Goal: Task Accomplishment & Management: Manage account settings

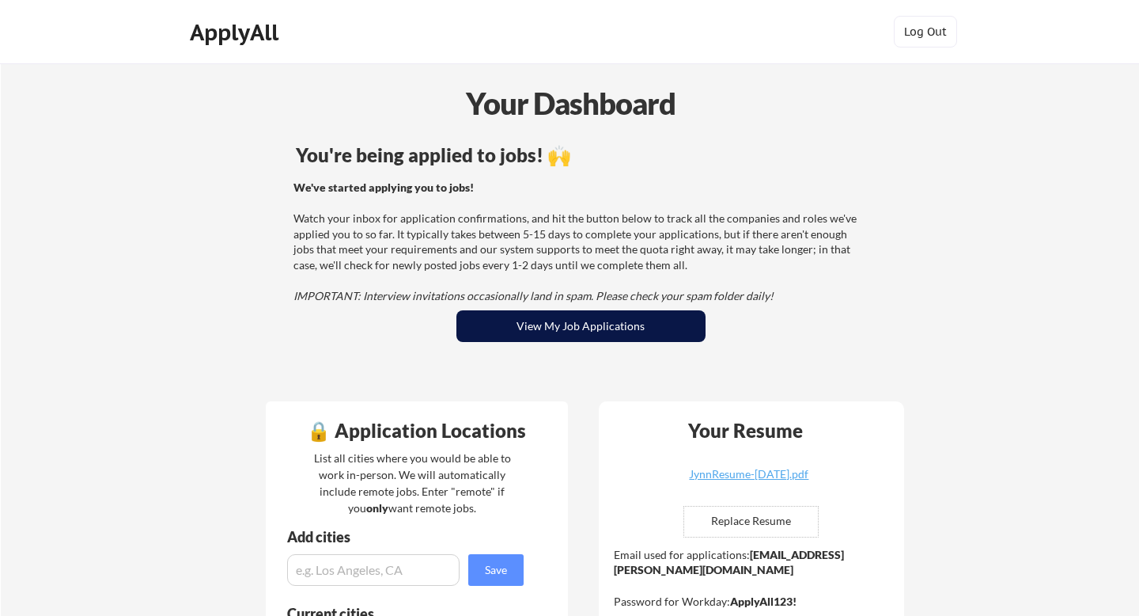
click at [536, 327] on button "View My Job Applications" at bounding box center [580, 326] width 249 height 32
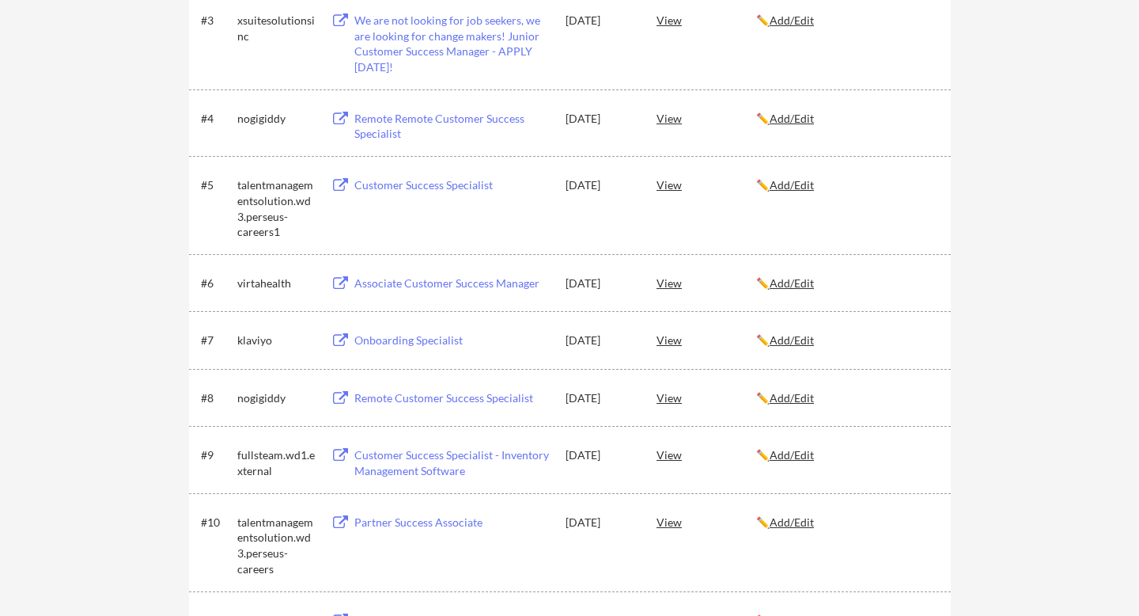
scroll to position [443, 0]
click at [800, 337] on u "Add/Edit" at bounding box center [792, 337] width 44 height 13
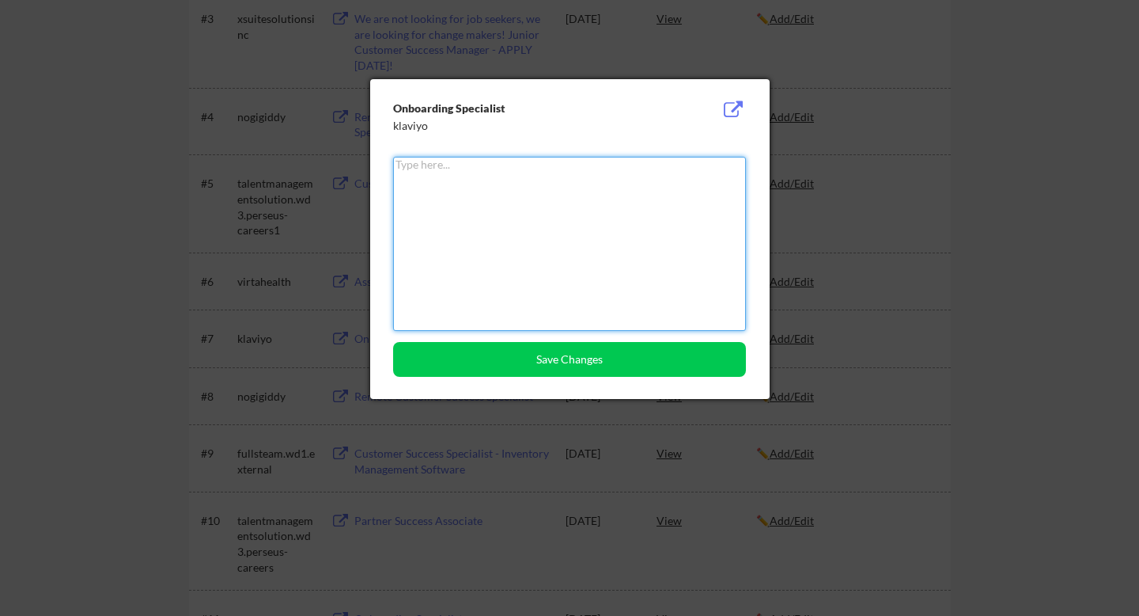
click at [456, 175] on textarea at bounding box center [569, 244] width 353 height 174
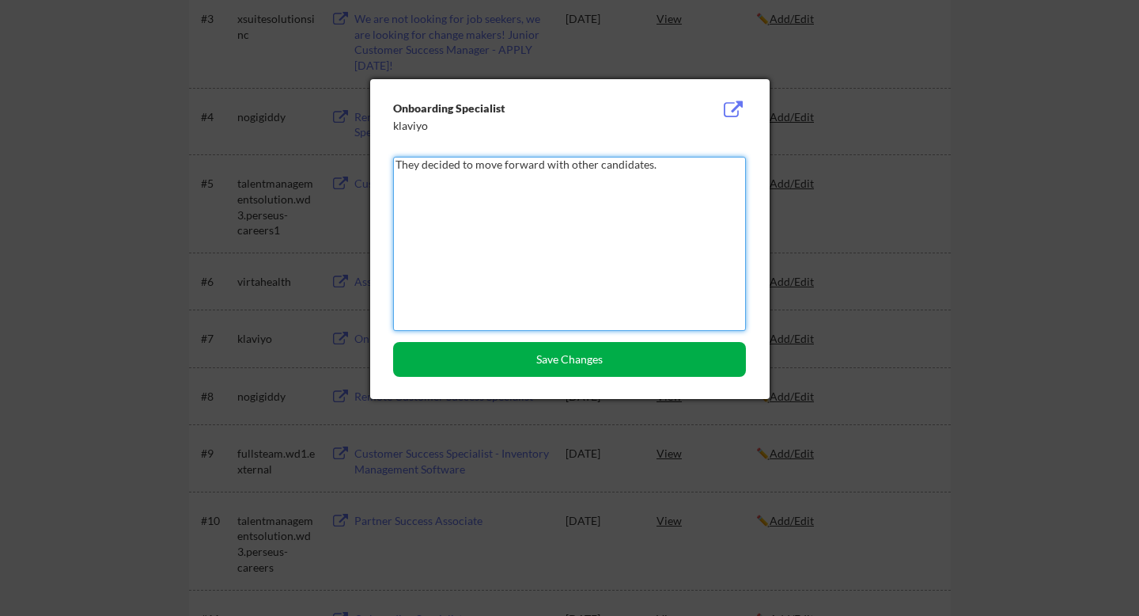
type textarea "They decided to move forward with other candidates."
click at [507, 354] on button "Save Changes" at bounding box center [569, 359] width 353 height 35
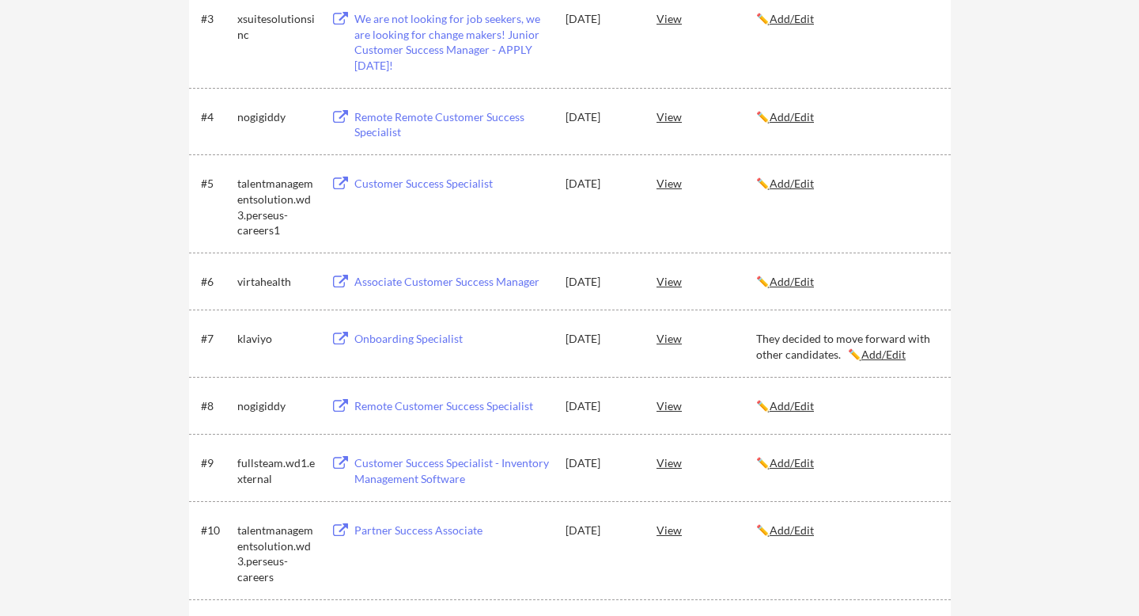
click at [669, 339] on div "View" at bounding box center [707, 338] width 100 height 28
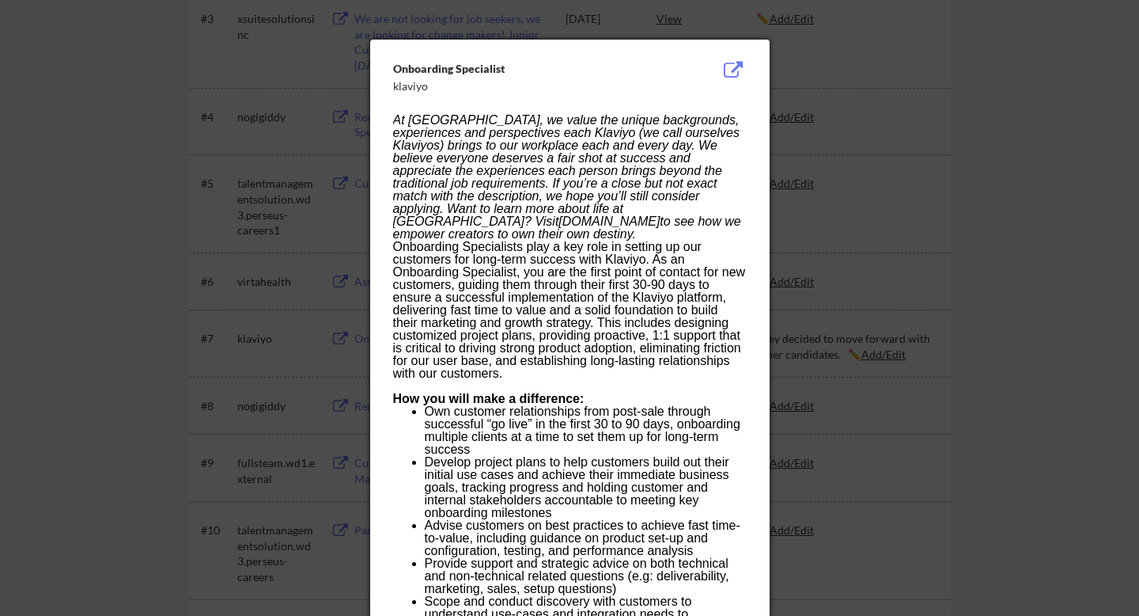
click at [1027, 270] on div at bounding box center [569, 308] width 1139 height 616
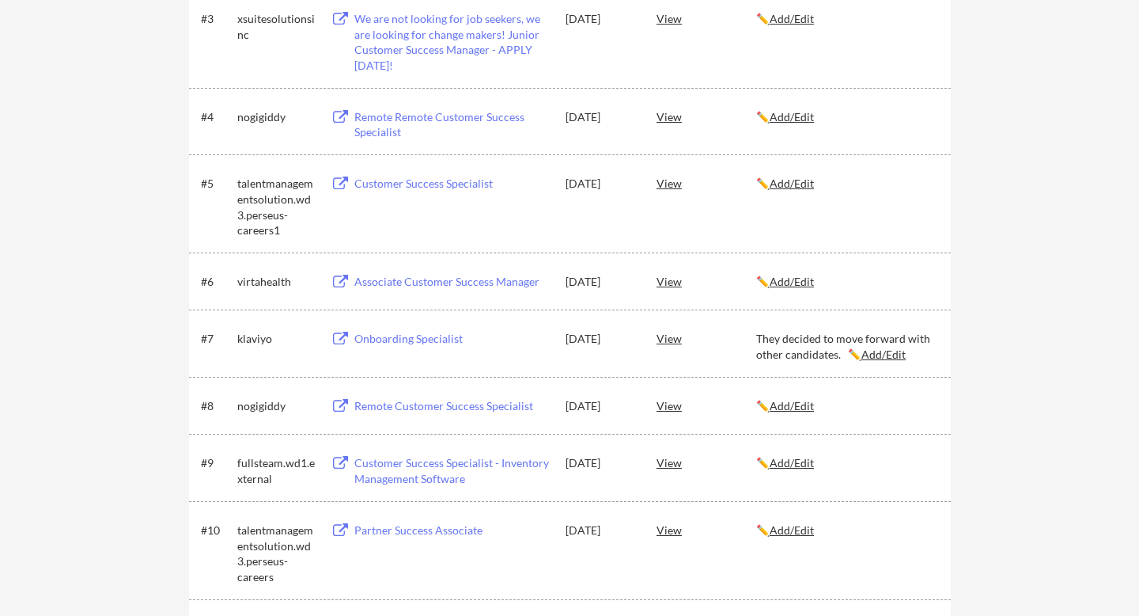
click at [1042, 244] on div "← Back to Dashboard My Applications 16 applications sent Applied (16) More Jobs…" at bounding box center [569, 324] width 1139 height 1409
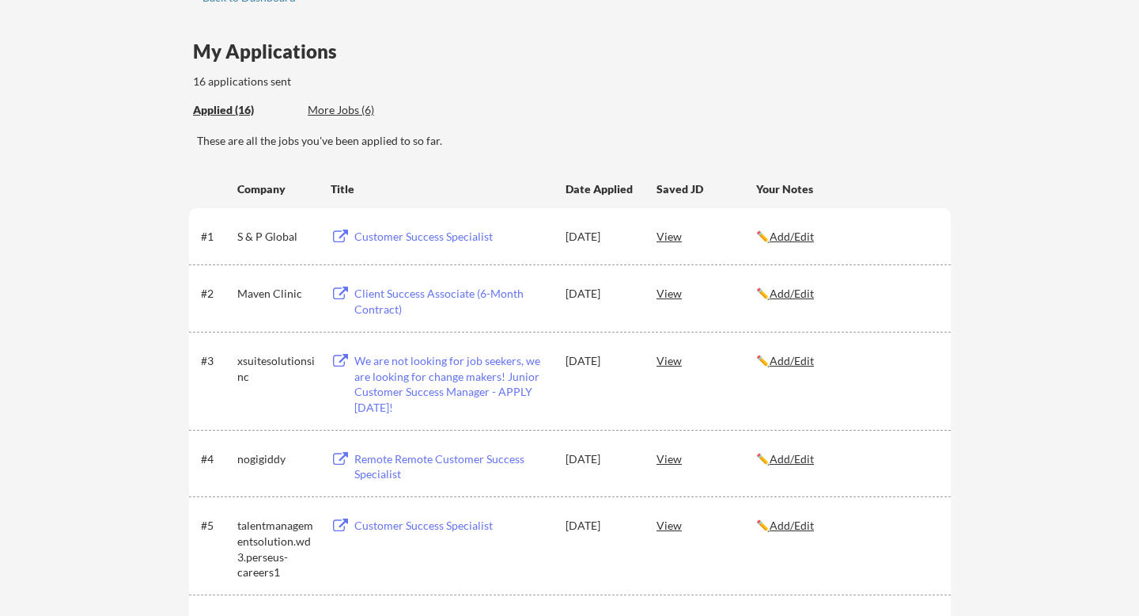
scroll to position [95, 0]
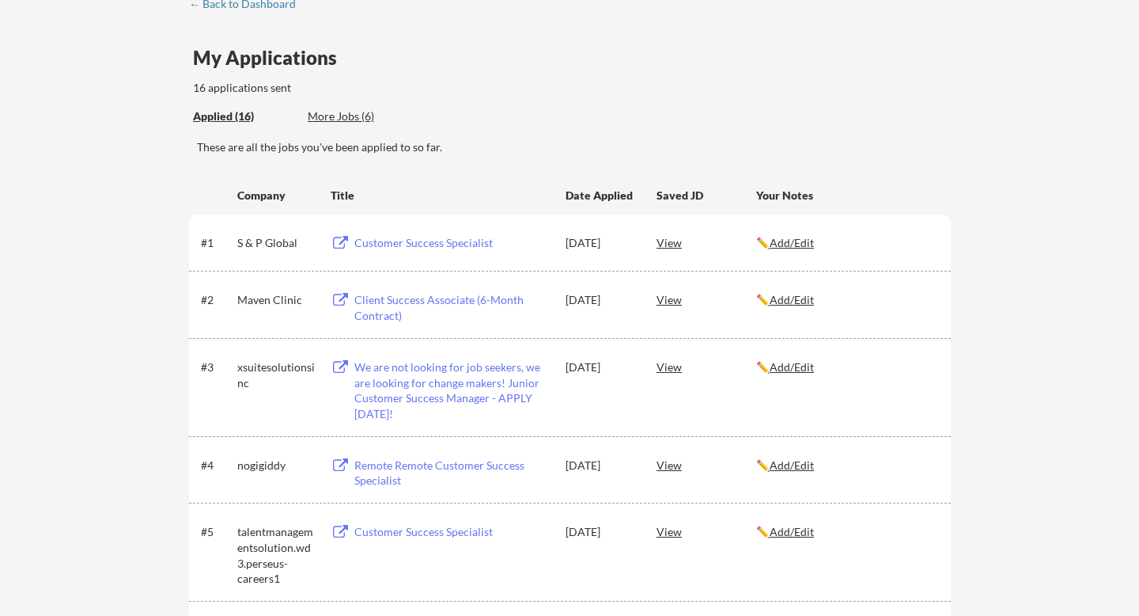
click at [347, 119] on div "More Jobs (6)" at bounding box center [366, 116] width 116 height 16
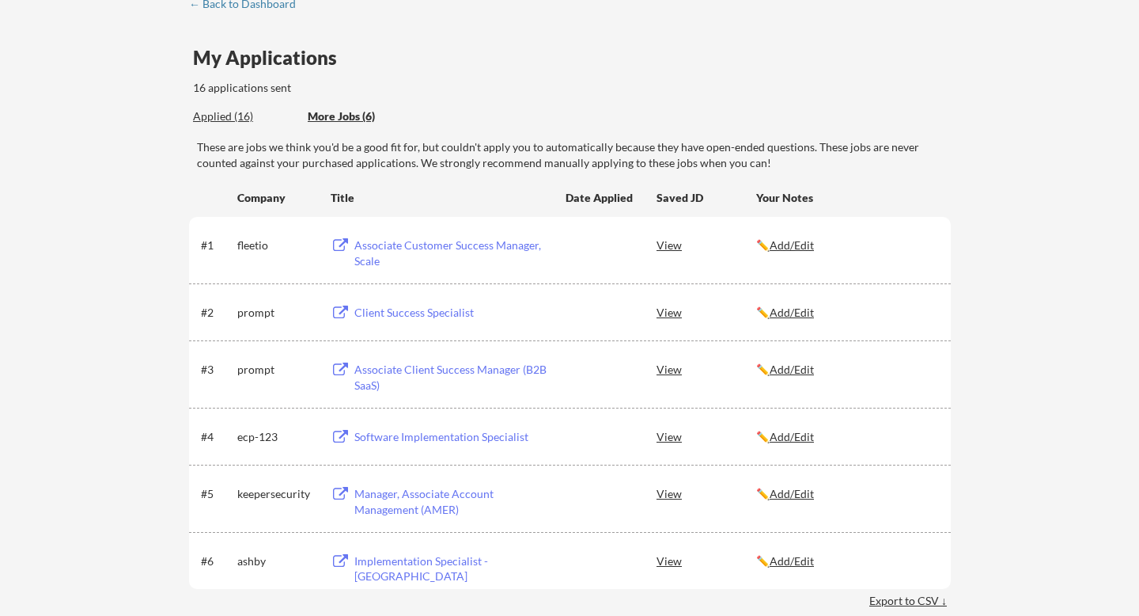
click at [1068, 262] on div "← Back to Dashboard My Applications 16 applications sent Applied (16) More Jobs…" at bounding box center [569, 317] width 1139 height 698
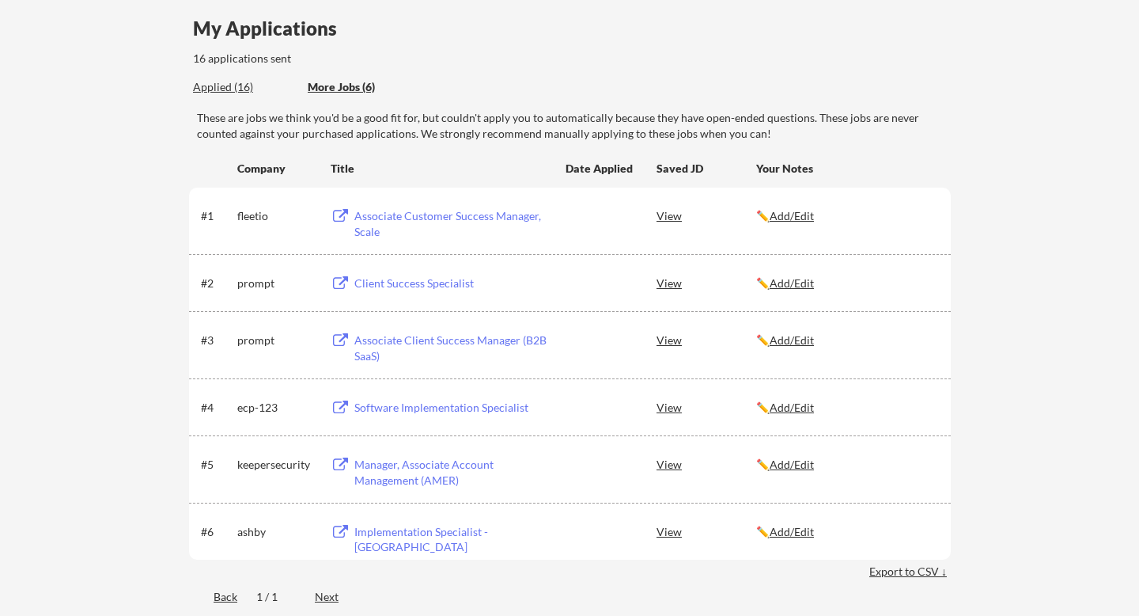
scroll to position [127, 0]
